Goal: Obtain resource: Download file/media

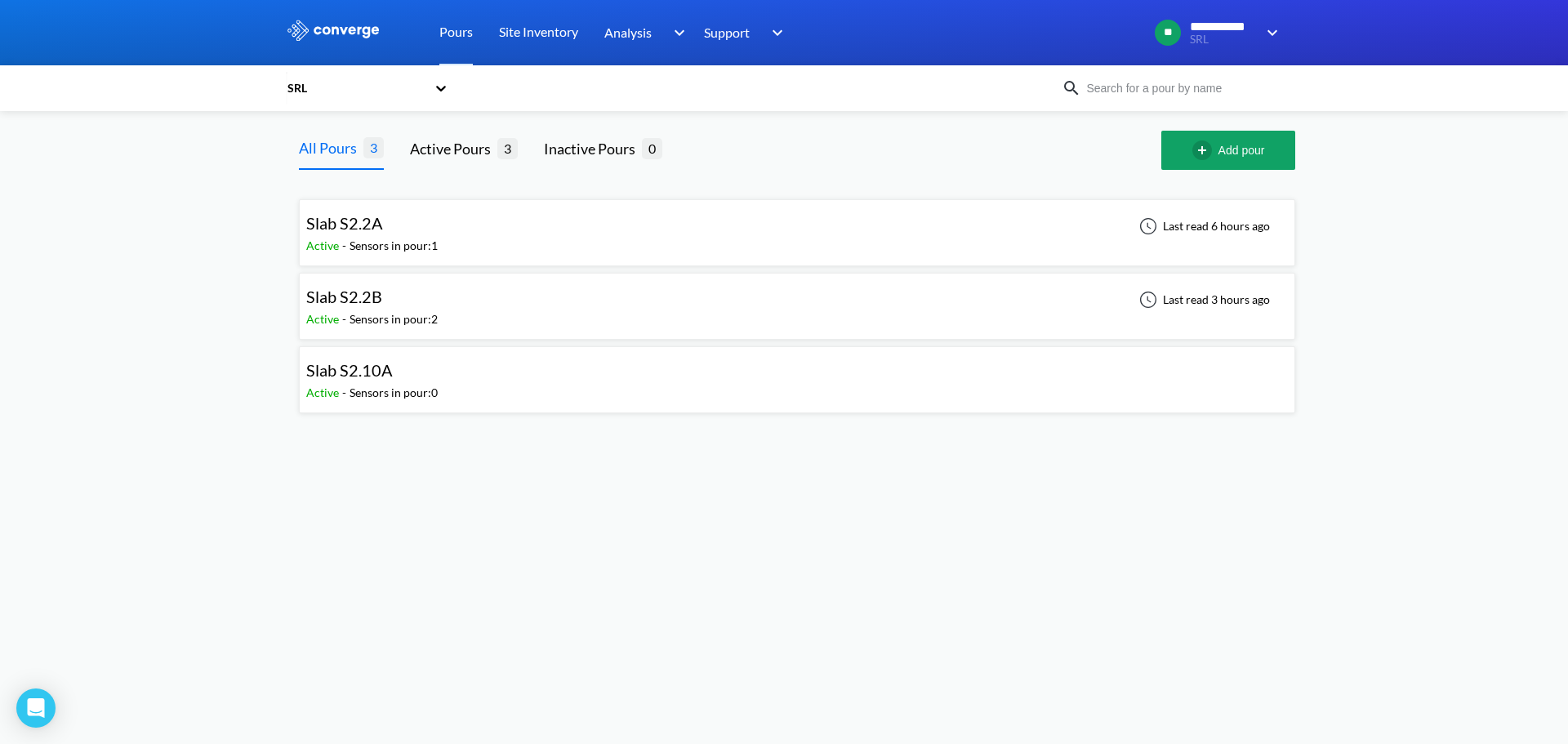
click at [589, 236] on div "Slab S2.2A Active - Sensors in pour: 1 Last read 6 hours ago" at bounding box center [797, 232] width 981 height 52
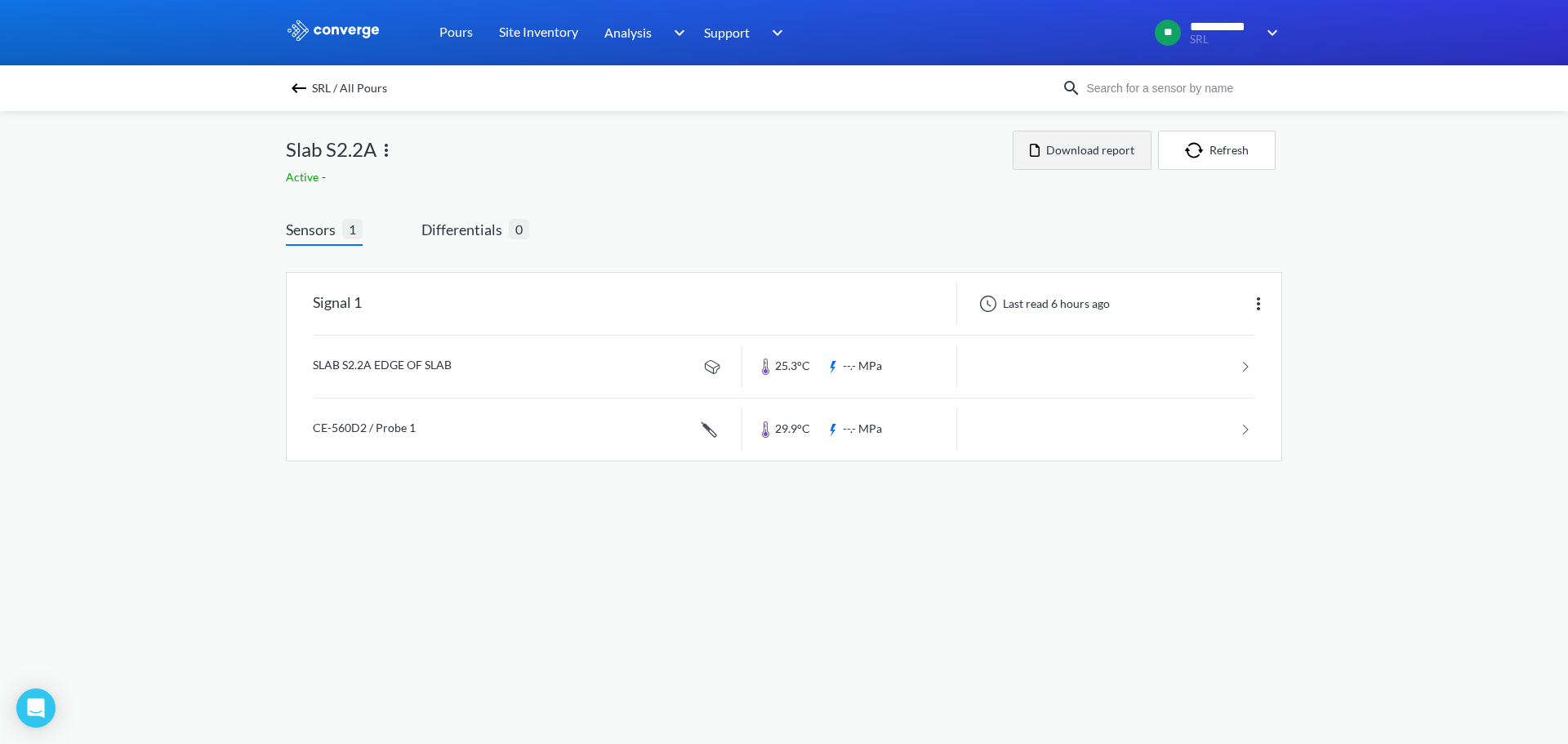
click at [1058, 154] on button "Download report" at bounding box center [1082, 150] width 139 height 39
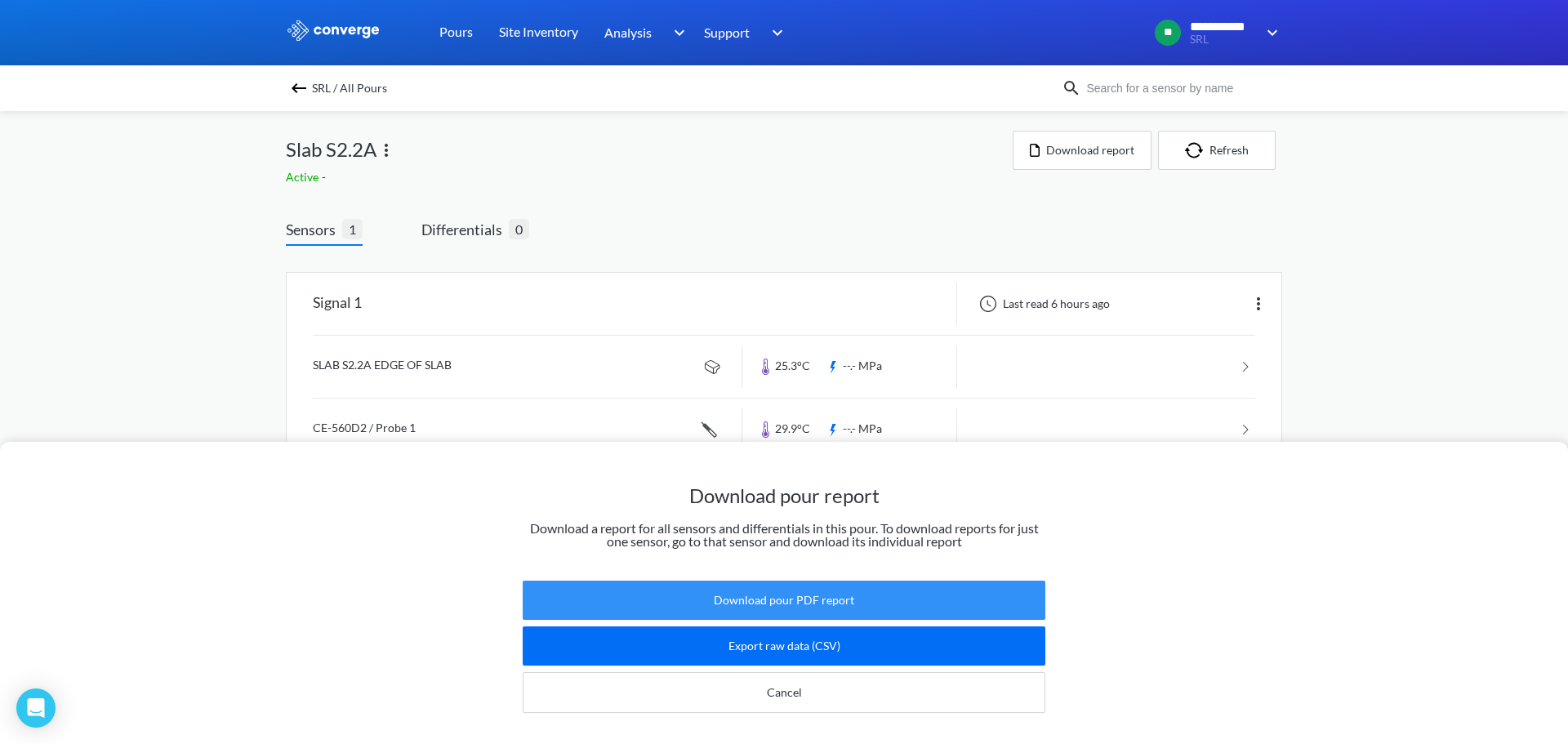
click at [805, 592] on button "Download pour PDF report" at bounding box center [784, 600] width 523 height 39
click at [820, 592] on button "Download pour PDF report" at bounding box center [784, 600] width 523 height 39
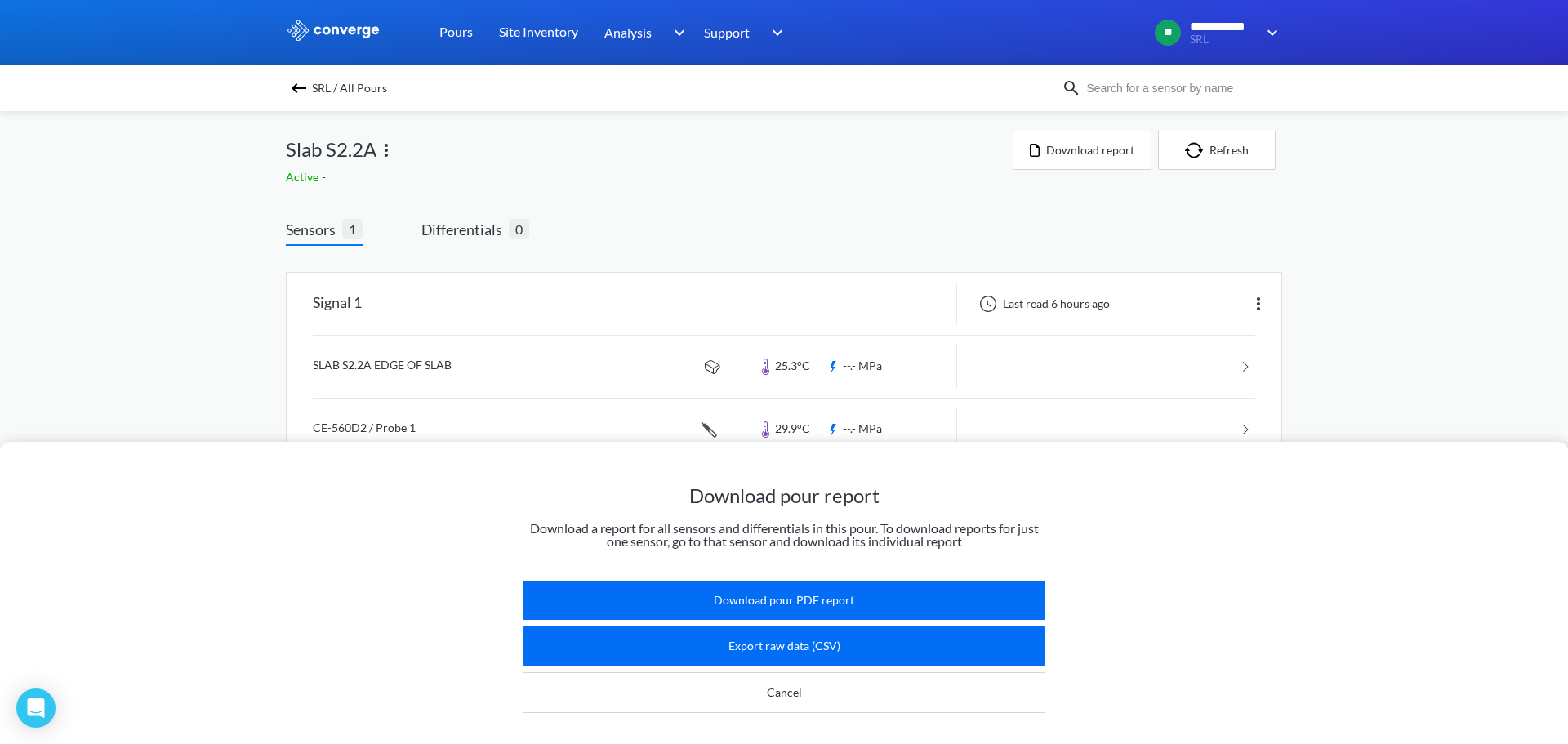
click at [517, 195] on div "Download pour report Download a report for all sensors and differentials in thi…" at bounding box center [784, 372] width 1568 height 744
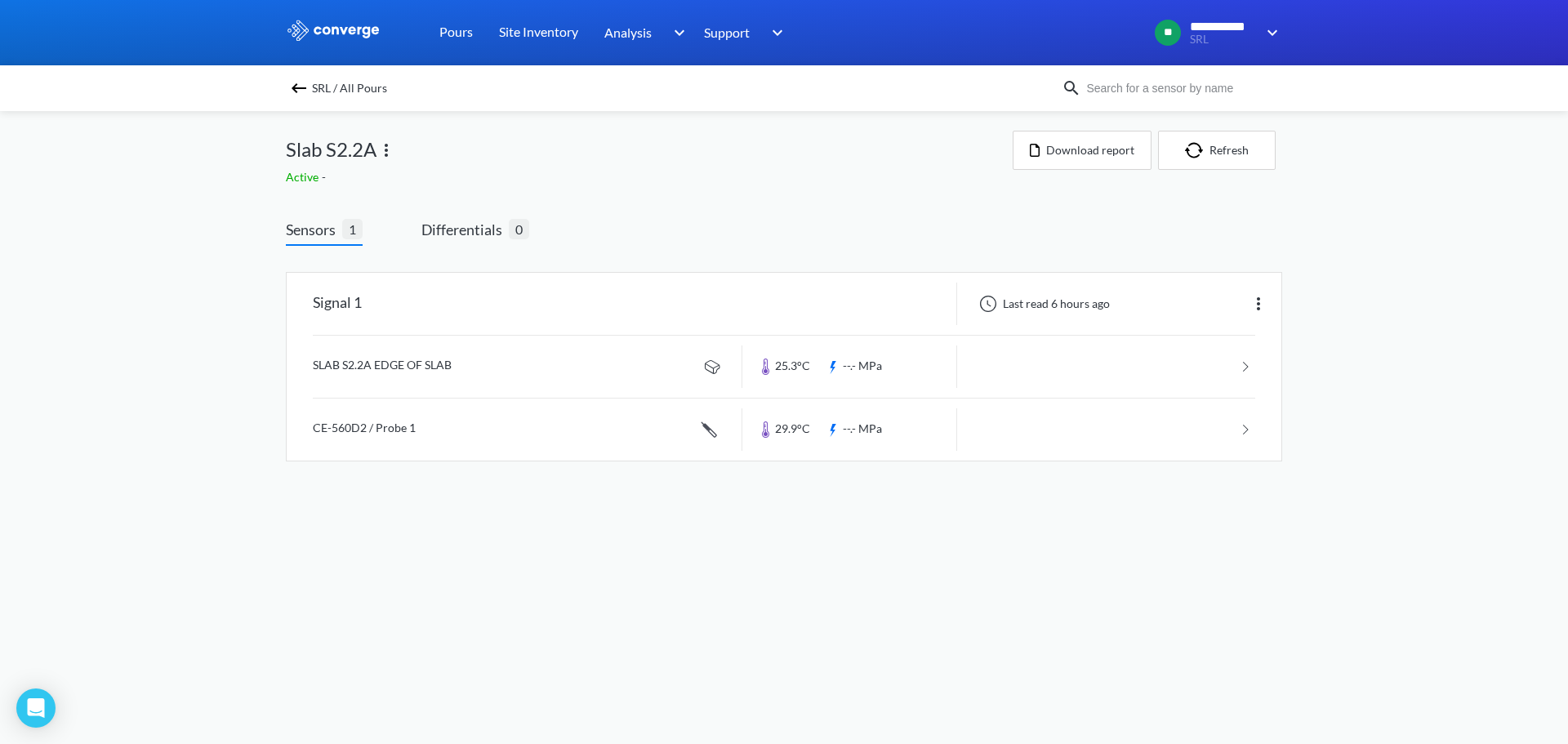
click at [308, 88] on img at bounding box center [299, 88] width 20 height 20
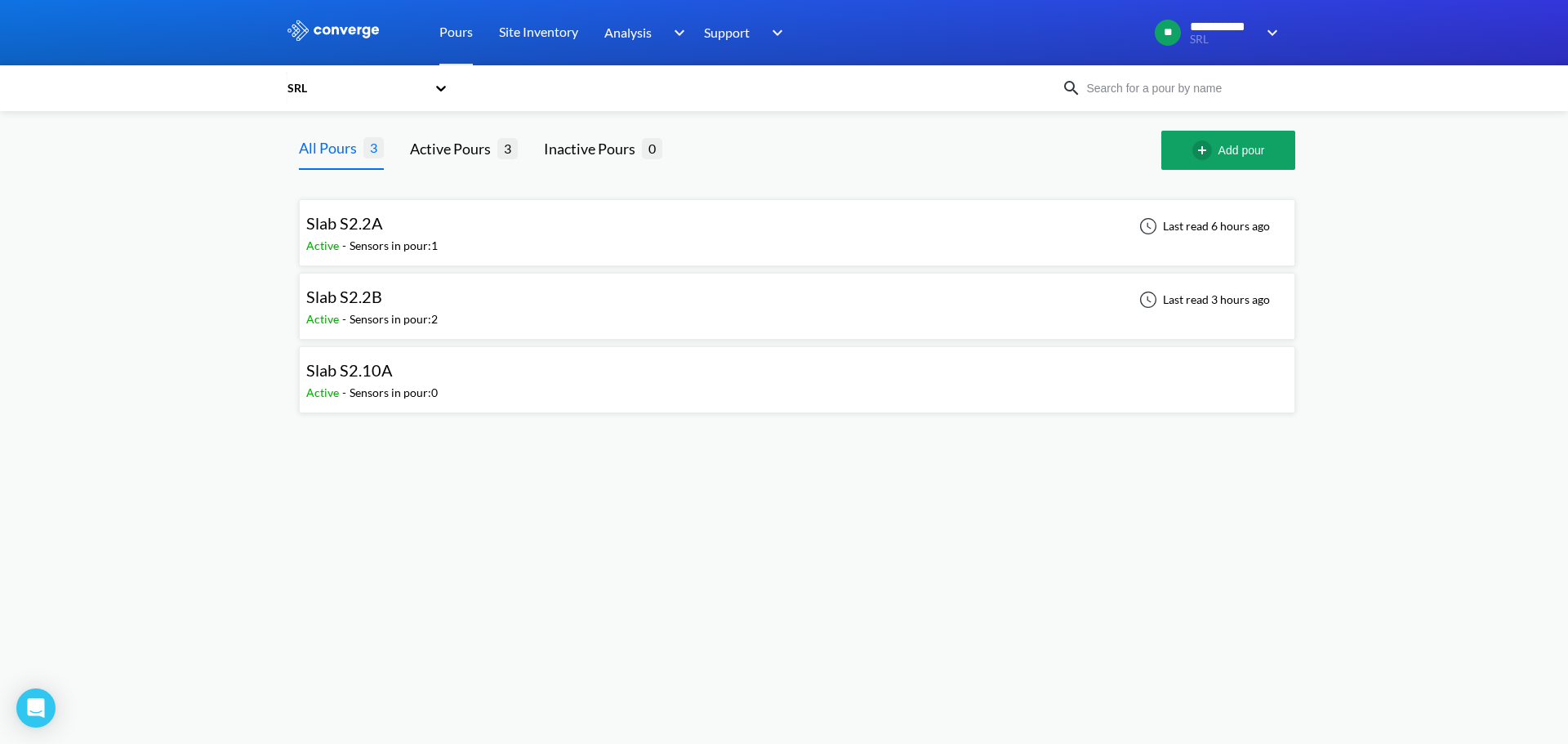
click at [523, 303] on div "Slab S2.2B Active - Sensors in pour: 2 Last read 3 hours ago" at bounding box center [797, 306] width 981 height 52
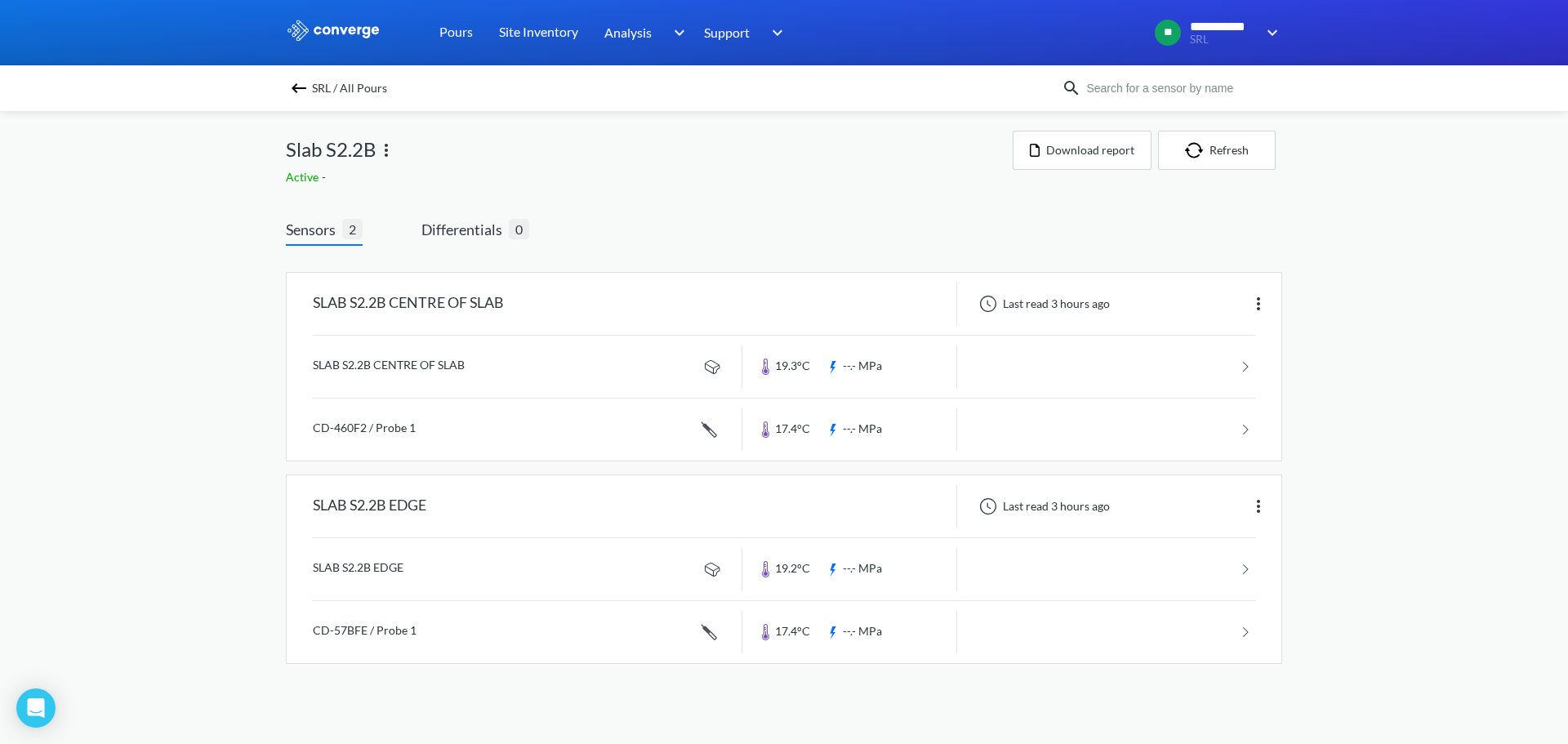
click at [302, 92] on img at bounding box center [299, 88] width 20 height 20
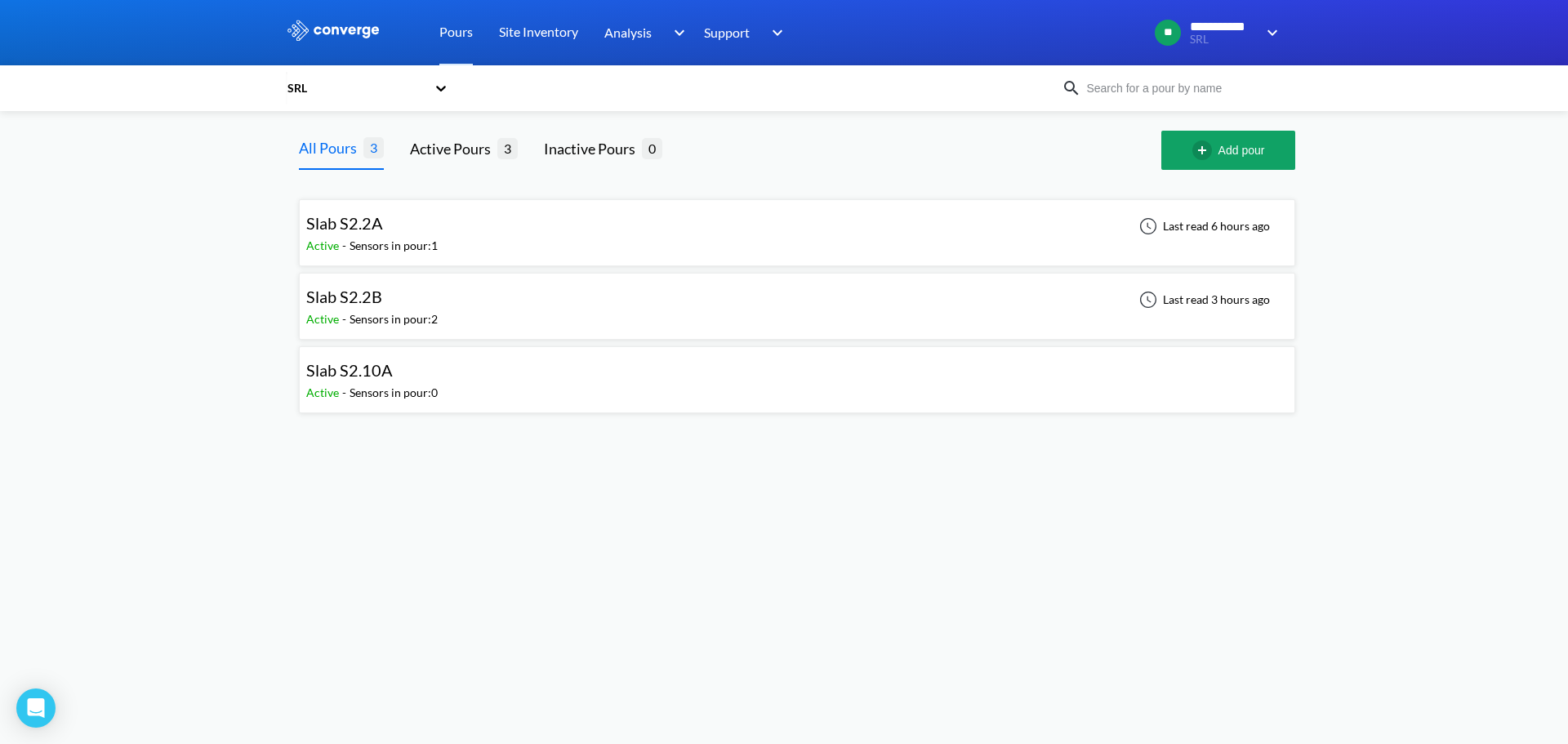
click at [413, 237] on div "Sensors in pour: 1" at bounding box center [394, 245] width 88 height 18
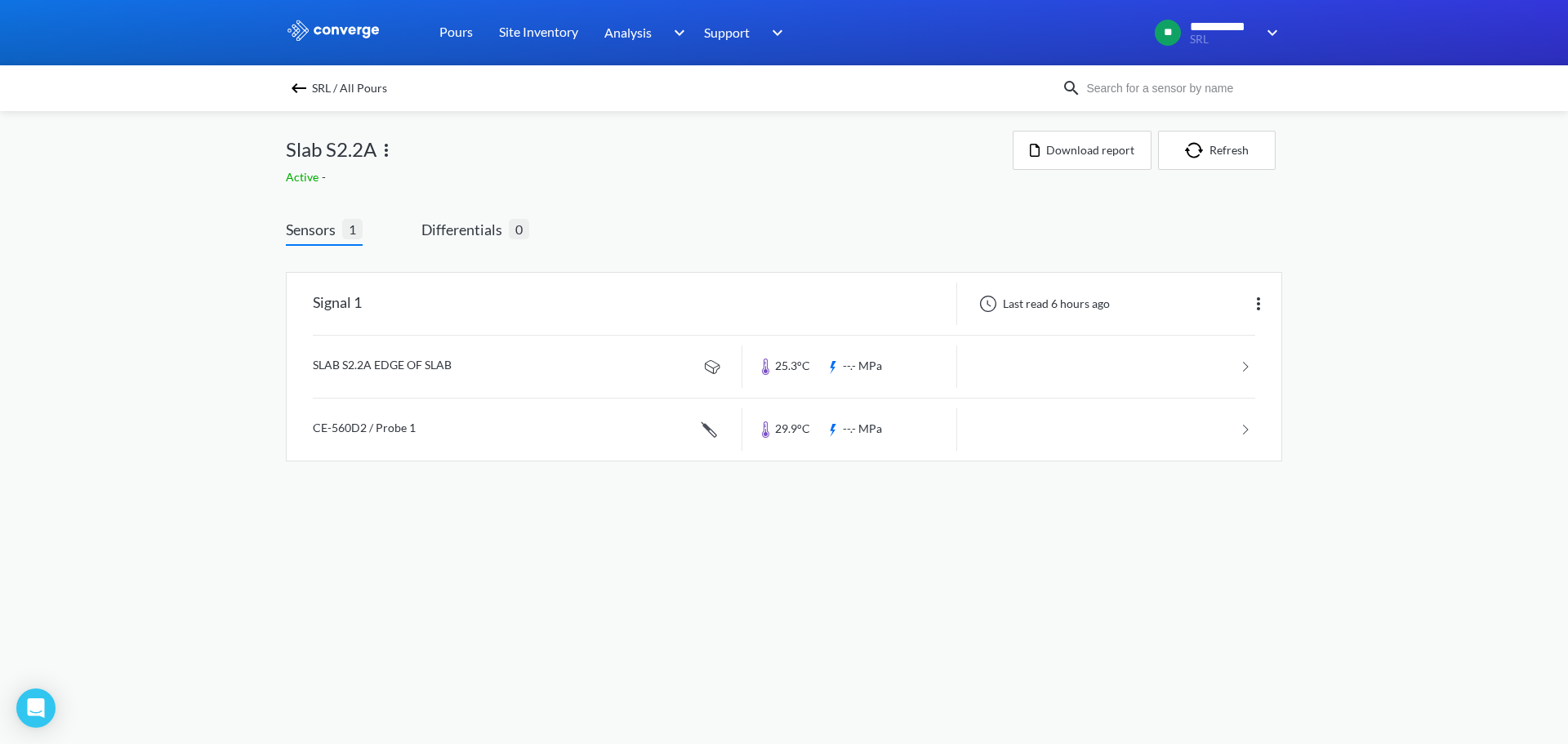
click at [289, 92] on div "SRL / All Pours" at bounding box center [673, 88] width 776 height 23
